Goal: Navigation & Orientation: Find specific page/section

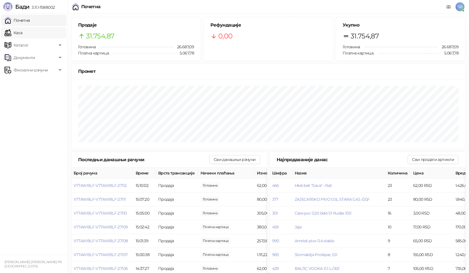
click at [22, 34] on link "Каса" at bounding box center [14, 32] width 18 height 11
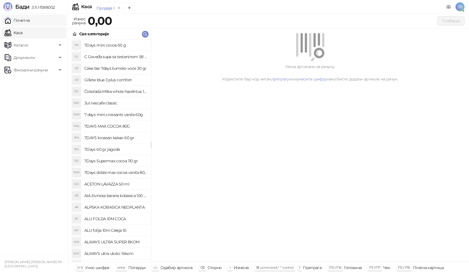
click at [30, 24] on link "Почетна" at bounding box center [17, 20] width 25 height 11
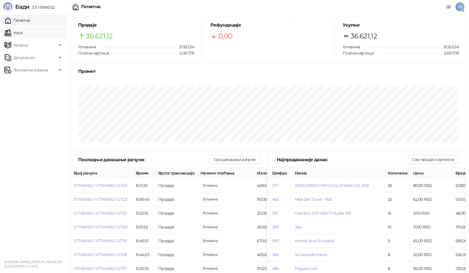
click at [15, 31] on link "Каса" at bounding box center [14, 32] width 18 height 11
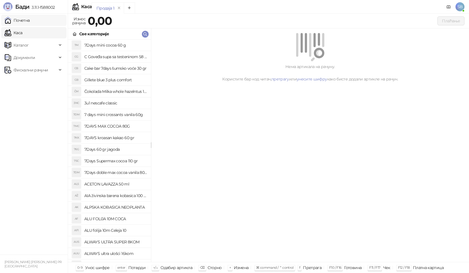
click at [19, 22] on link "Почетна" at bounding box center [17, 20] width 25 height 11
